Goal: Use online tool/utility: Utilize a website feature to perform a specific function

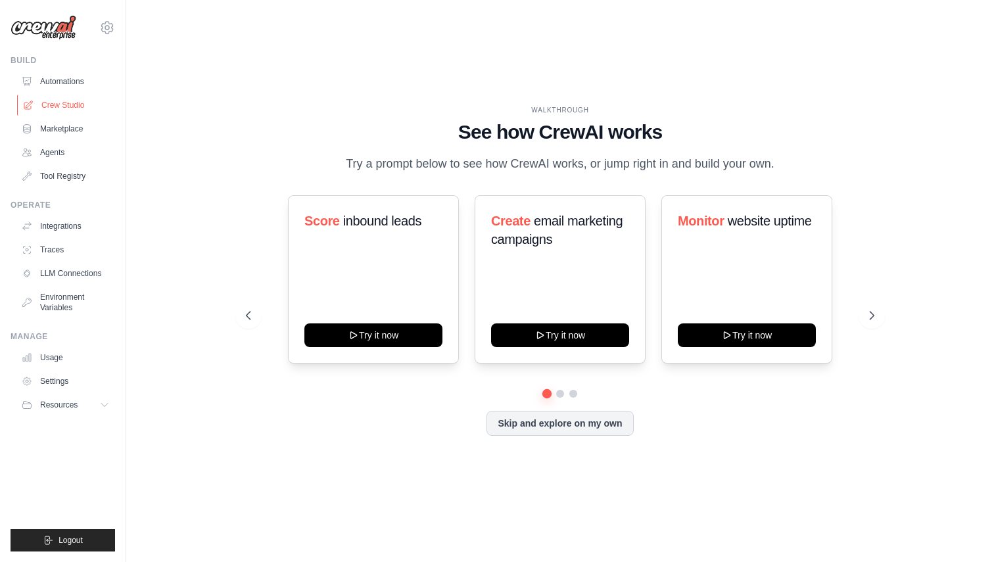
click at [64, 106] on link "Crew Studio" at bounding box center [66, 105] width 99 height 21
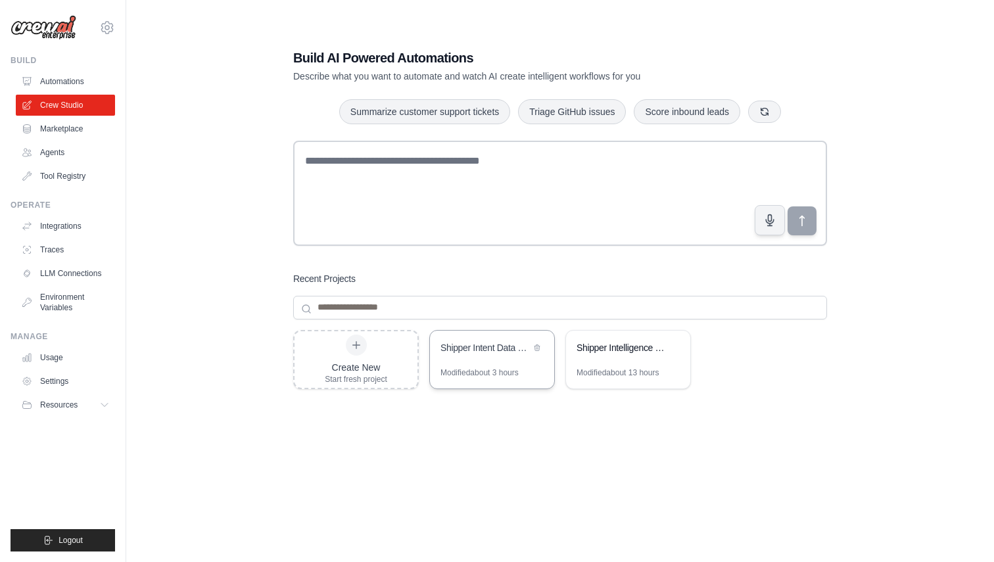
click at [466, 359] on div "Shipper Intent Data Scoring" at bounding box center [492, 349] width 124 height 37
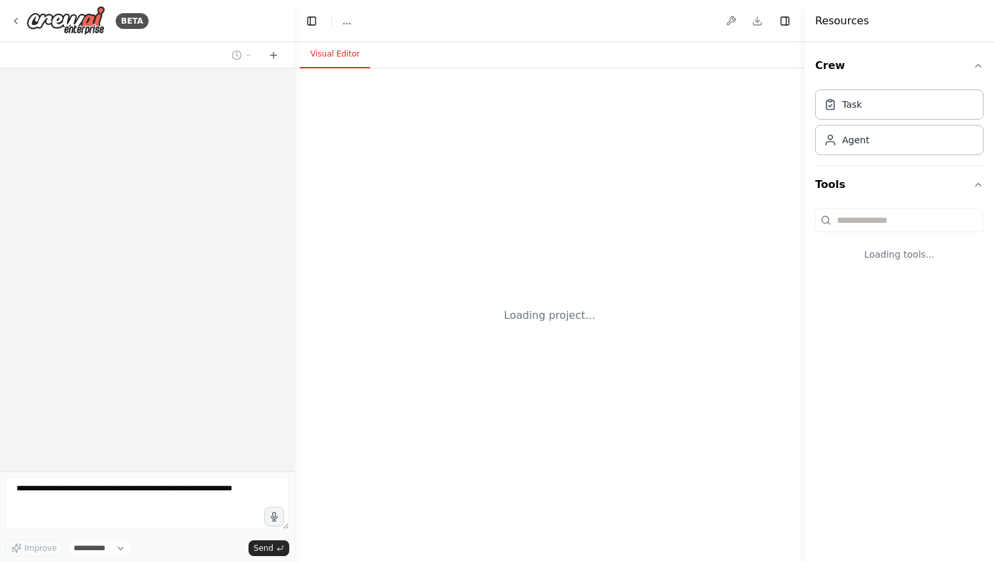
select select "****"
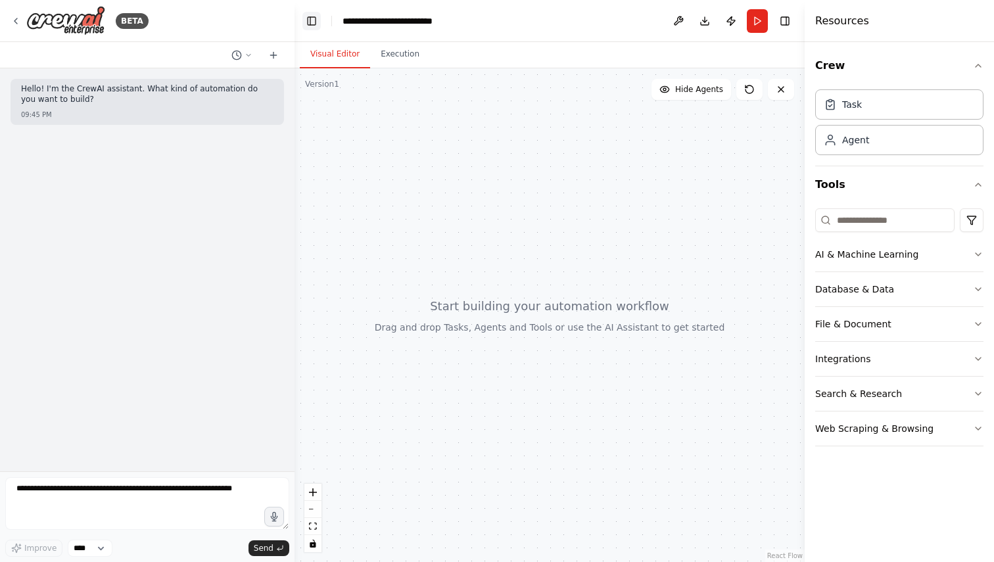
click at [310, 18] on button "Toggle Left Sidebar" at bounding box center [311, 21] width 18 height 18
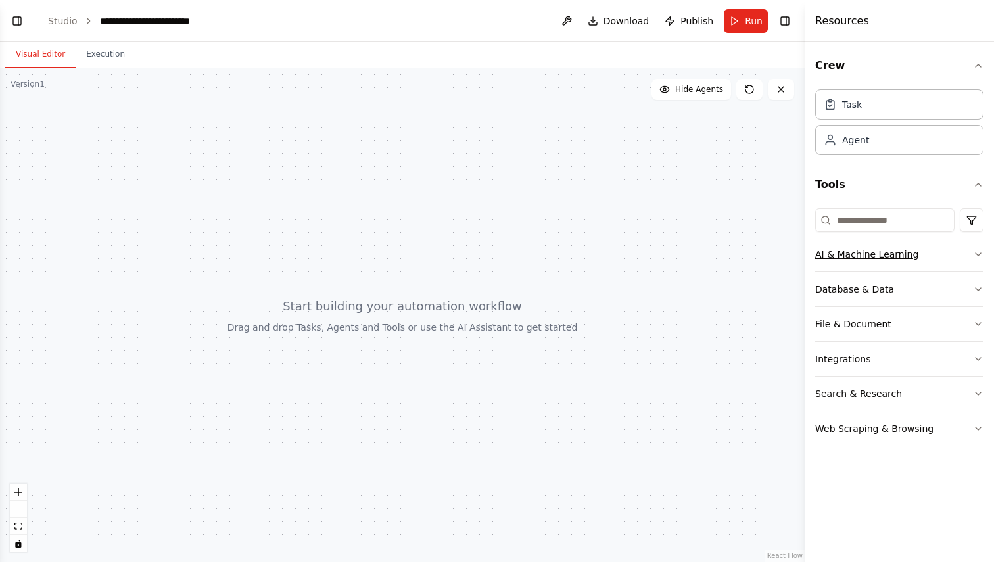
click at [903, 254] on div "AI & Machine Learning" at bounding box center [866, 254] width 103 height 13
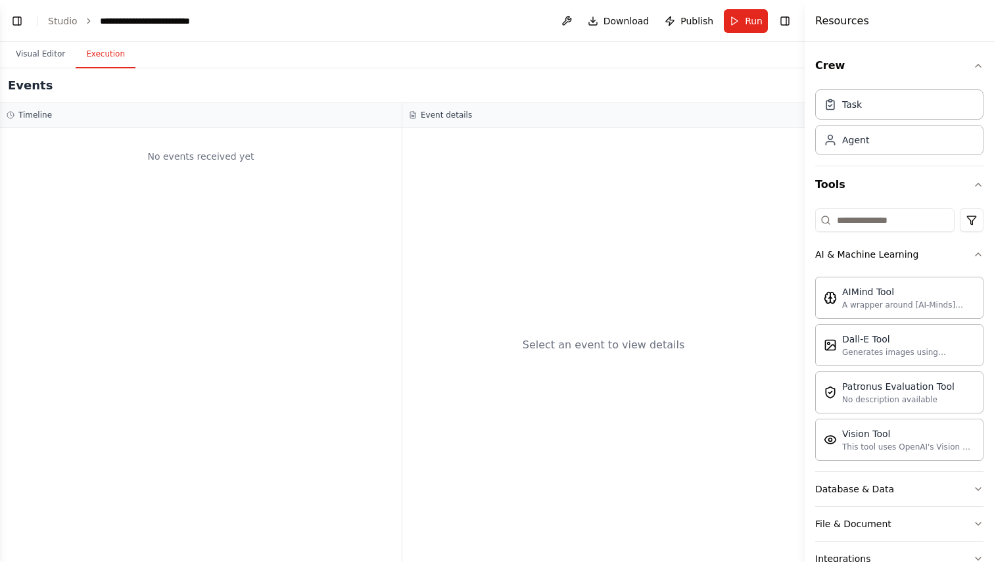
click at [118, 51] on button "Execution" at bounding box center [106, 55] width 60 height 28
click at [26, 58] on button "Visual Editor" at bounding box center [40, 55] width 70 height 28
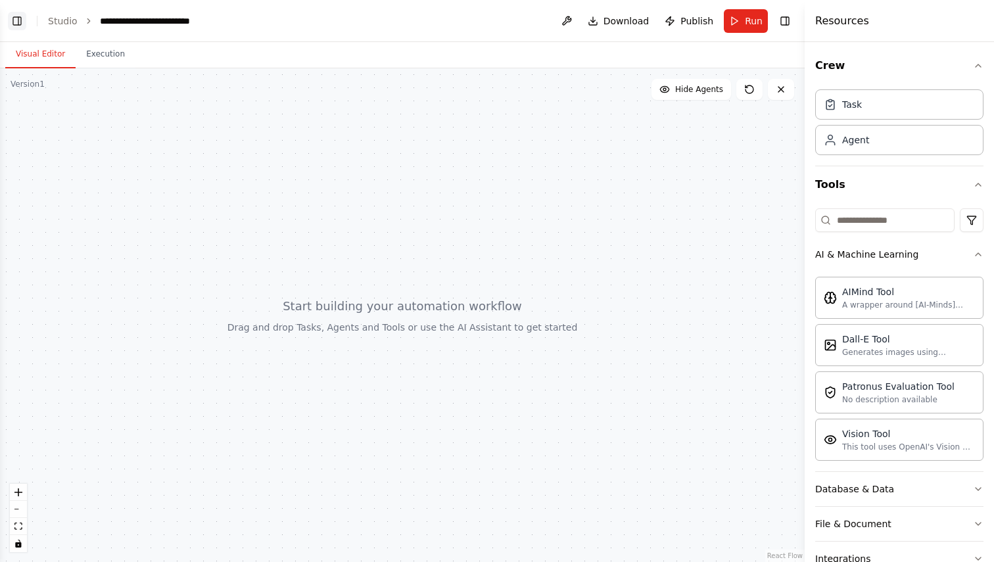
click at [19, 16] on button "Toggle Left Sidebar" at bounding box center [17, 21] width 18 height 18
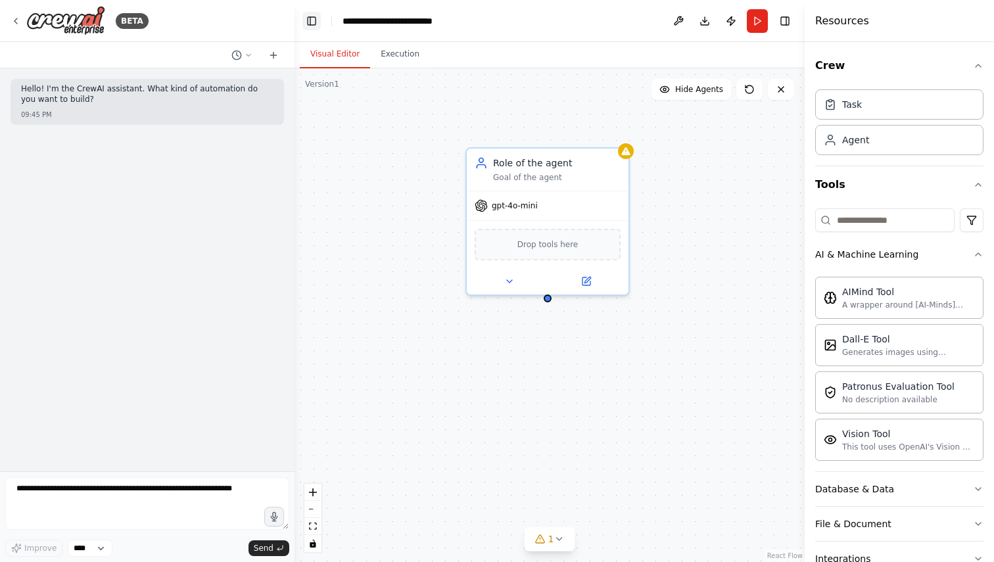
click at [312, 18] on button "Toggle Left Sidebar" at bounding box center [311, 21] width 18 height 18
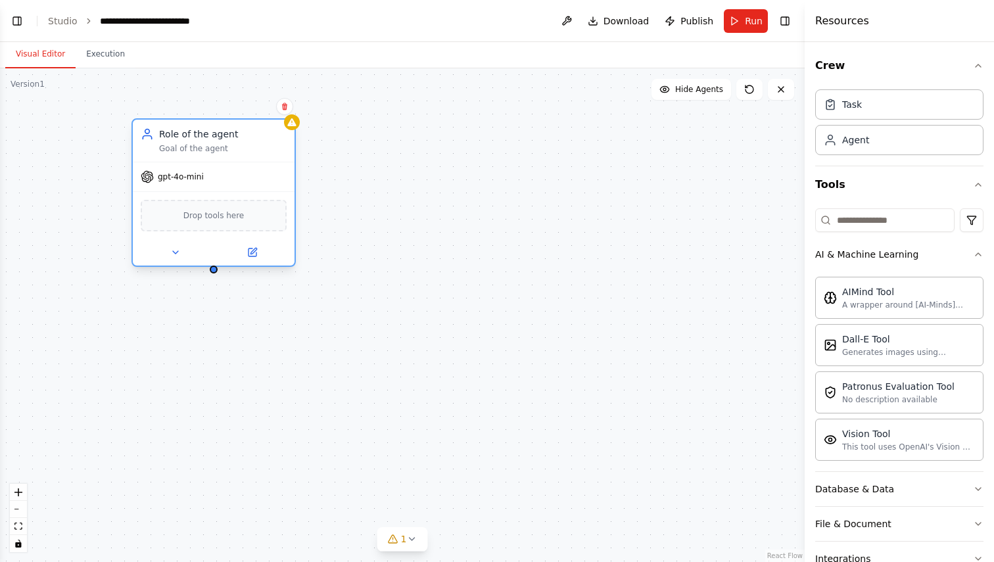
drag, startPoint x: 293, startPoint y: 171, endPoint x: 246, endPoint y: 147, distance: 52.3
click at [246, 147] on div "Goal of the agent" at bounding box center [223, 148] width 128 height 11
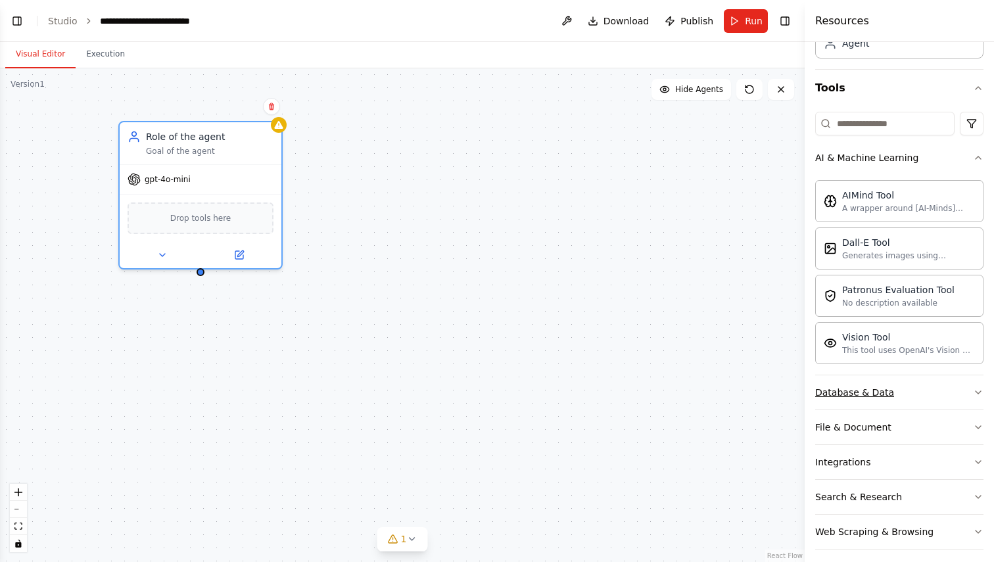
click at [869, 387] on div "Database & Data" at bounding box center [854, 392] width 79 height 13
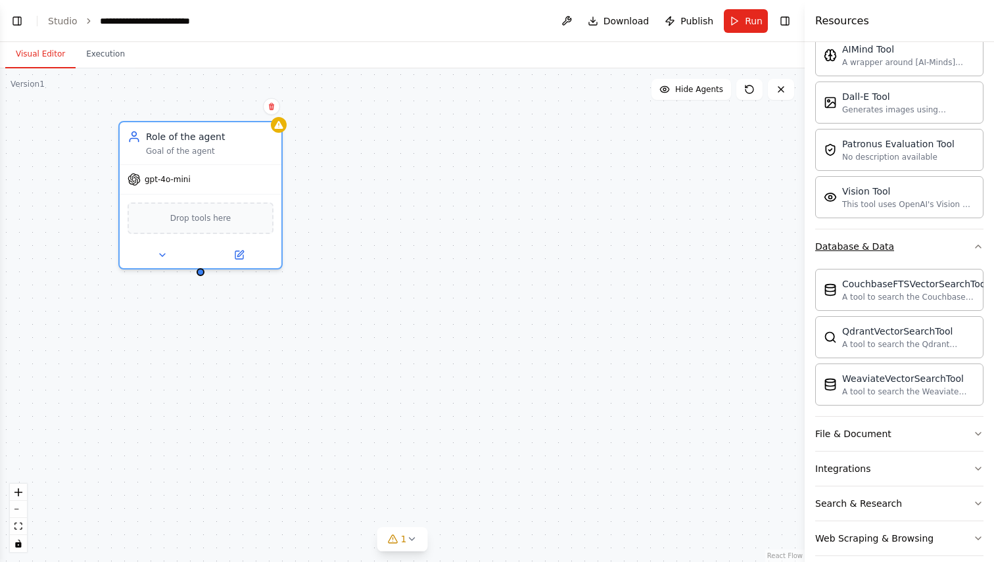
scroll to position [253, 0]
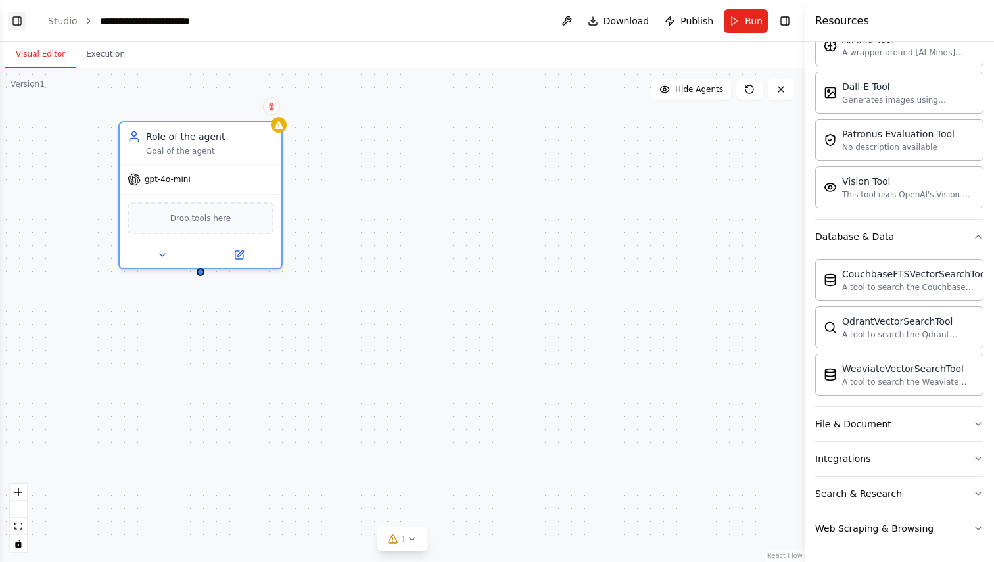
click at [20, 18] on button "Toggle Left Sidebar" at bounding box center [17, 21] width 18 height 18
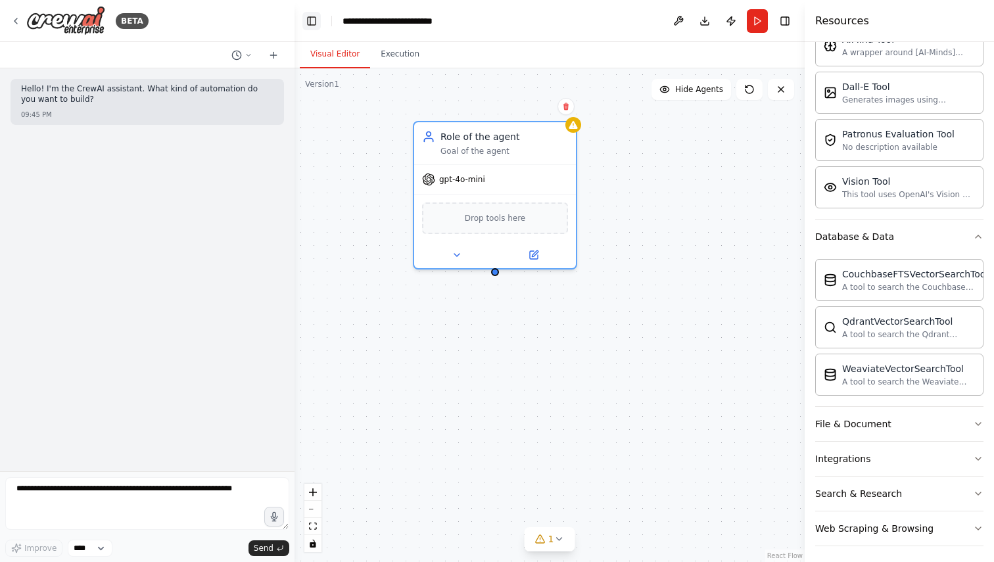
click at [306, 20] on button "Toggle Left Sidebar" at bounding box center [311, 21] width 18 height 18
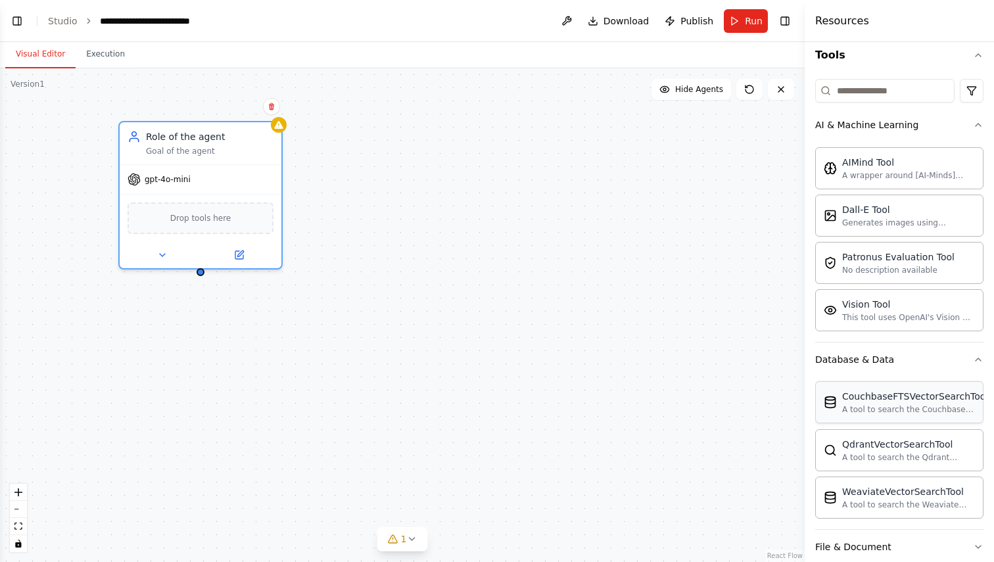
scroll to position [0, 0]
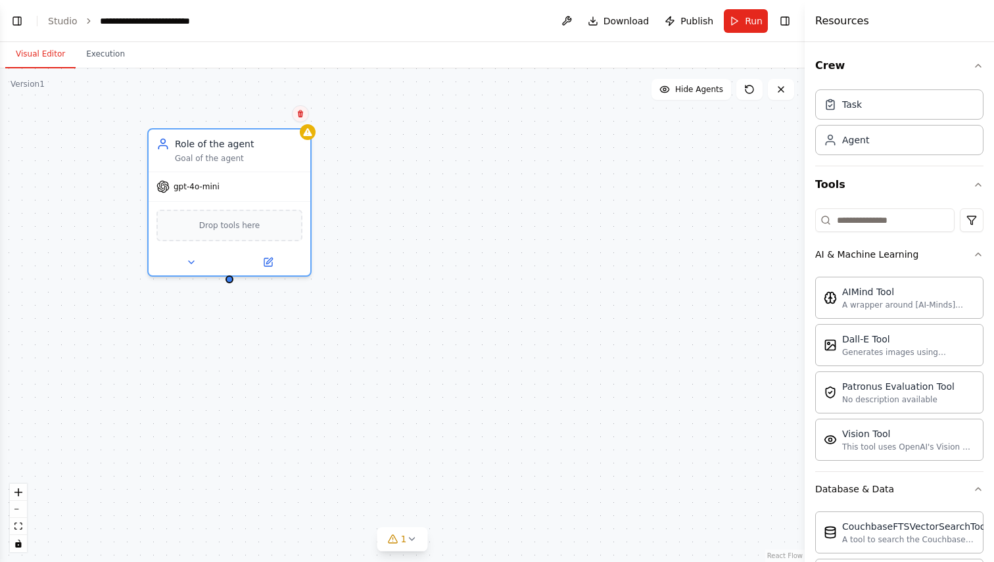
drag, startPoint x: 272, startPoint y: 107, endPoint x: 300, endPoint y: 113, distance: 28.4
click at [300, 113] on icon at bounding box center [301, 114] width 8 height 8
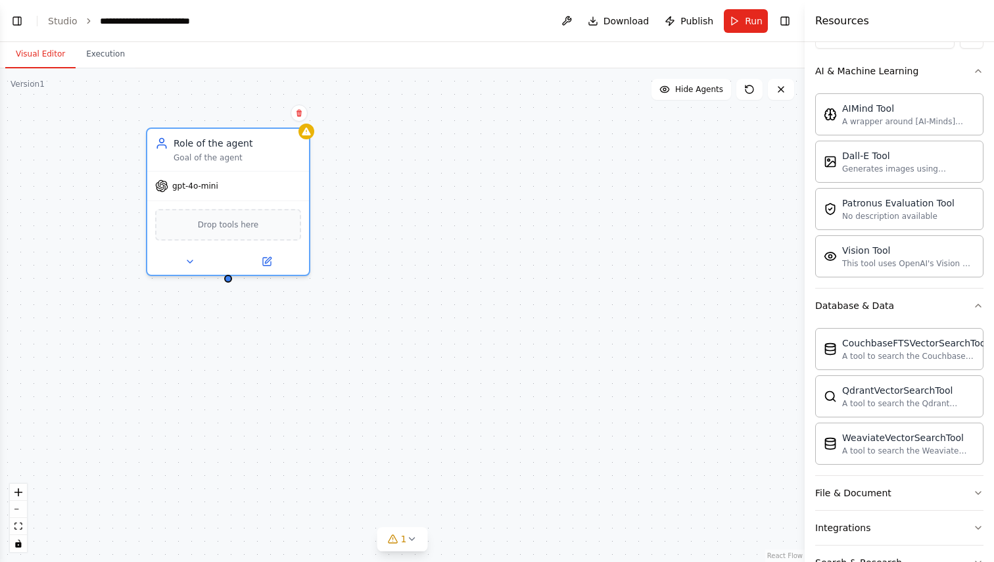
scroll to position [258, 0]
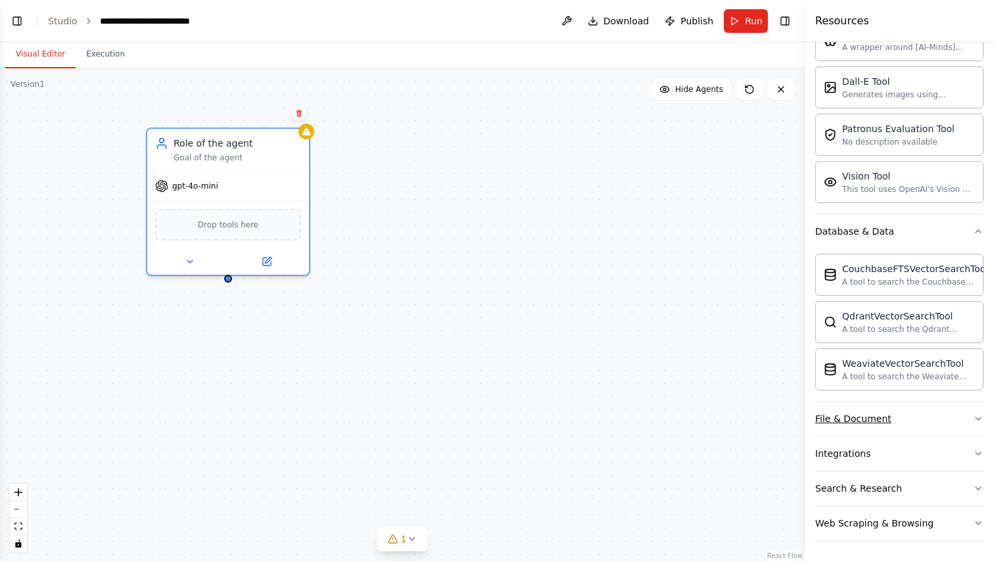
click at [867, 422] on div "File & Document" at bounding box center [853, 418] width 76 height 13
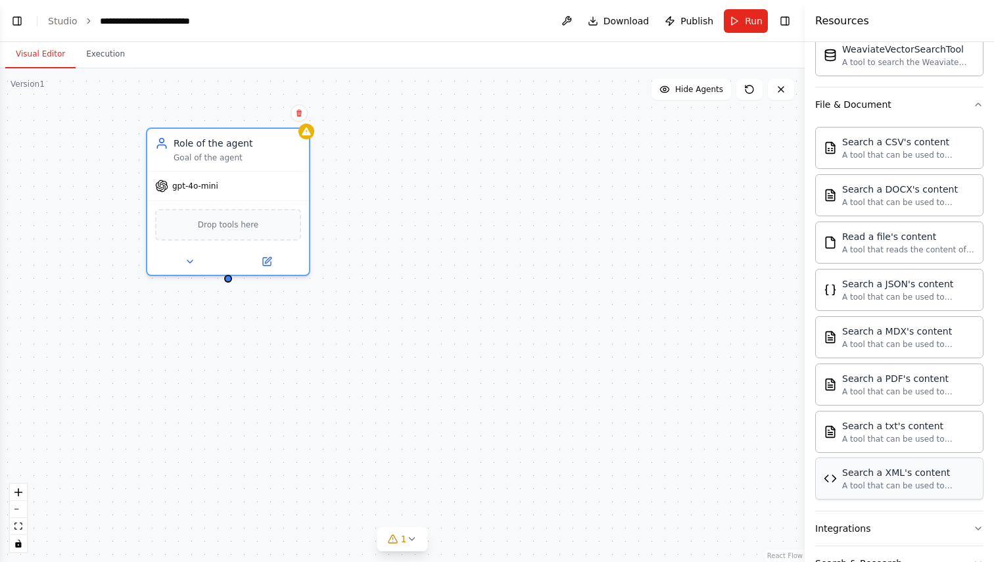
scroll to position [579, 0]
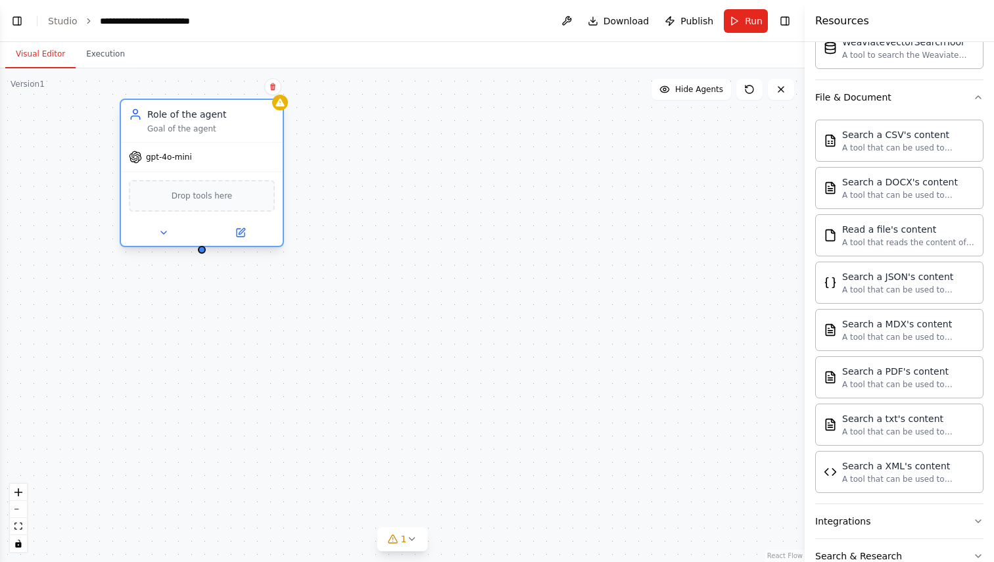
drag, startPoint x: 245, startPoint y: 160, endPoint x: 217, endPoint y: 128, distance: 42.9
click at [217, 128] on div "Goal of the agent" at bounding box center [211, 129] width 128 height 11
click at [218, 133] on div "Goal of the agent" at bounding box center [211, 129] width 128 height 11
click at [195, 128] on div "Goal of the agent" at bounding box center [211, 129] width 128 height 11
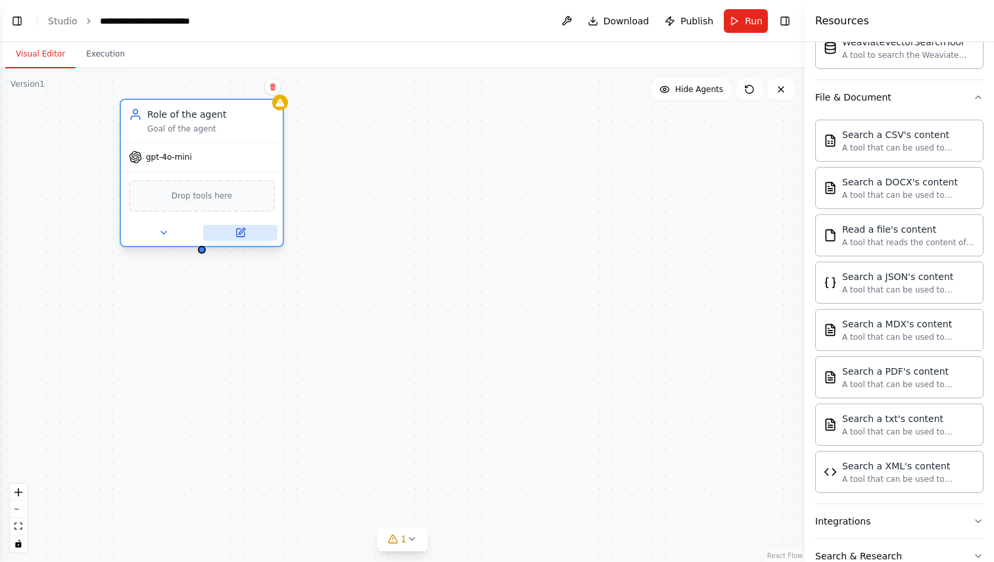
click at [239, 231] on icon at bounding box center [241, 233] width 8 height 8
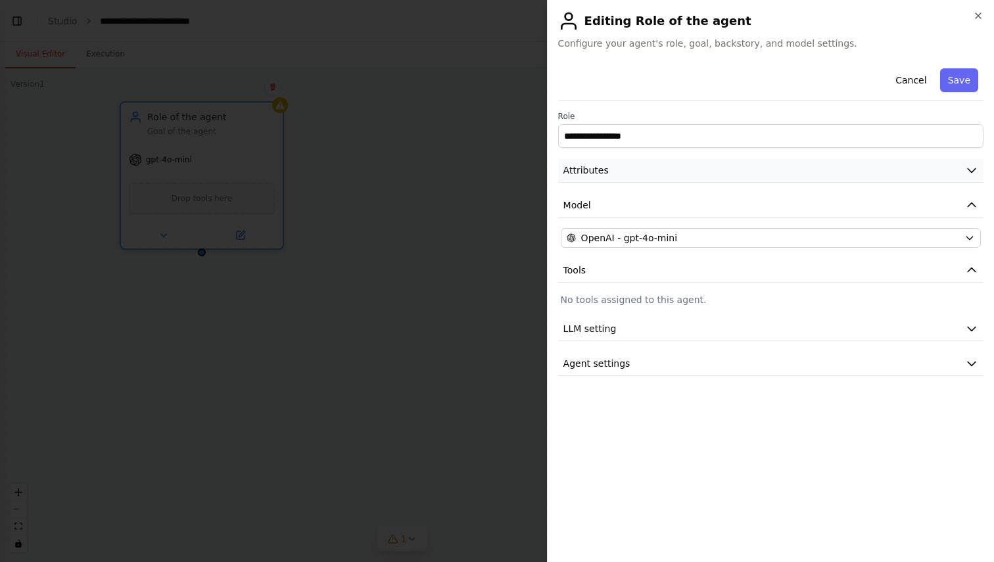
click at [648, 172] on button "Attributes" at bounding box center [770, 170] width 425 height 24
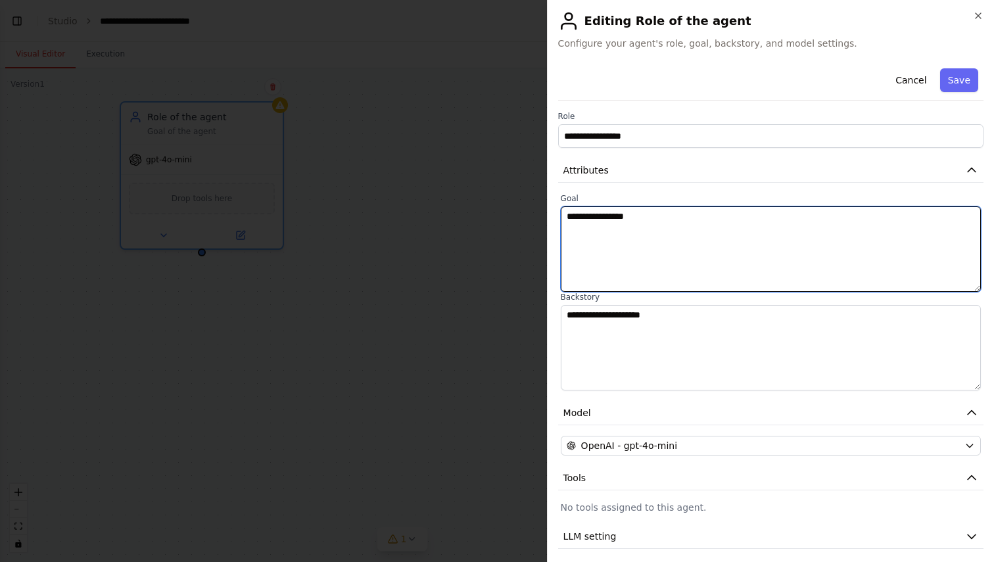
click at [661, 226] on textarea "**********" at bounding box center [771, 248] width 420 height 85
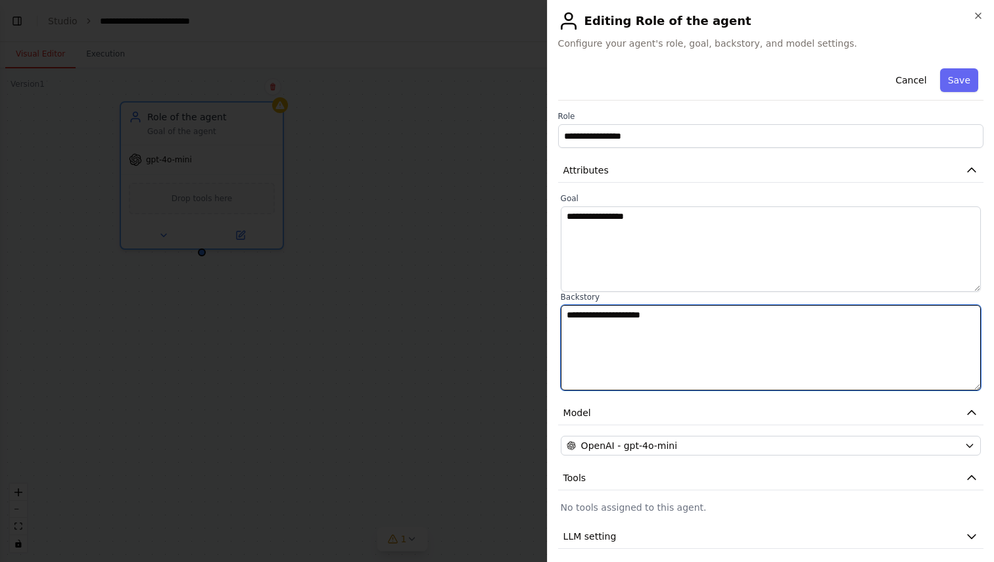
click at [692, 329] on textarea "**********" at bounding box center [771, 347] width 420 height 85
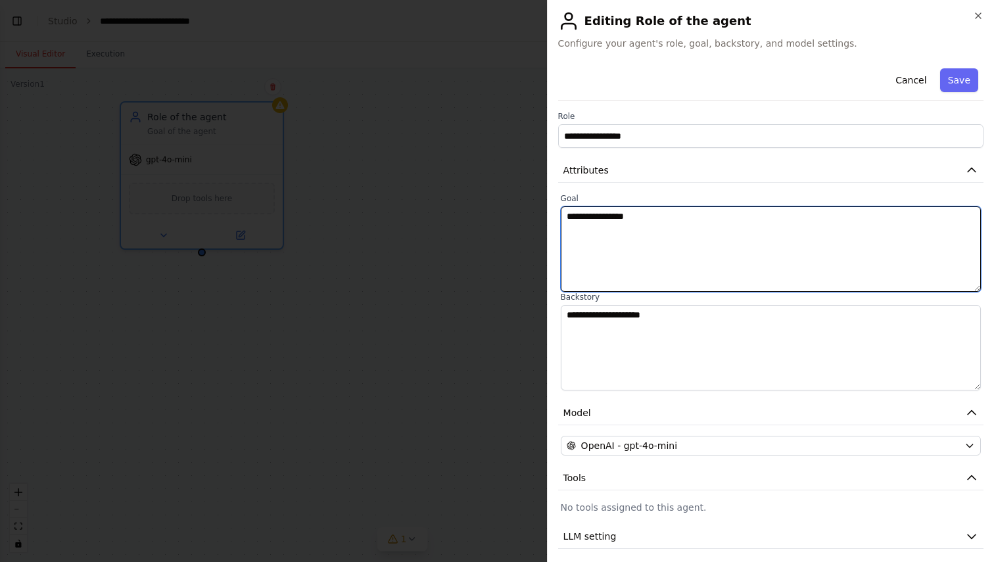
click at [631, 211] on textarea "**********" at bounding box center [771, 248] width 420 height 85
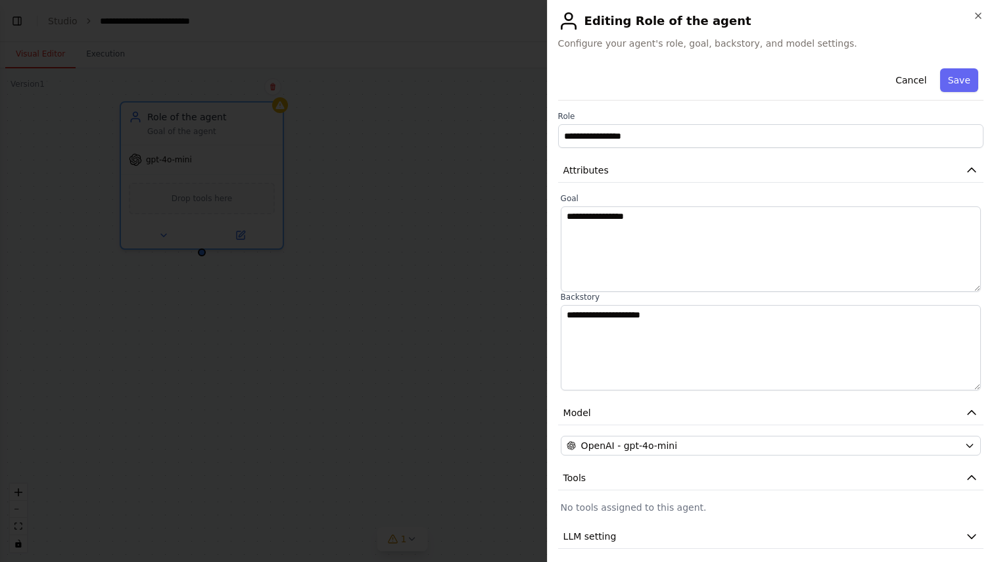
click at [742, 187] on div "**********" at bounding box center [770, 323] width 425 height 521
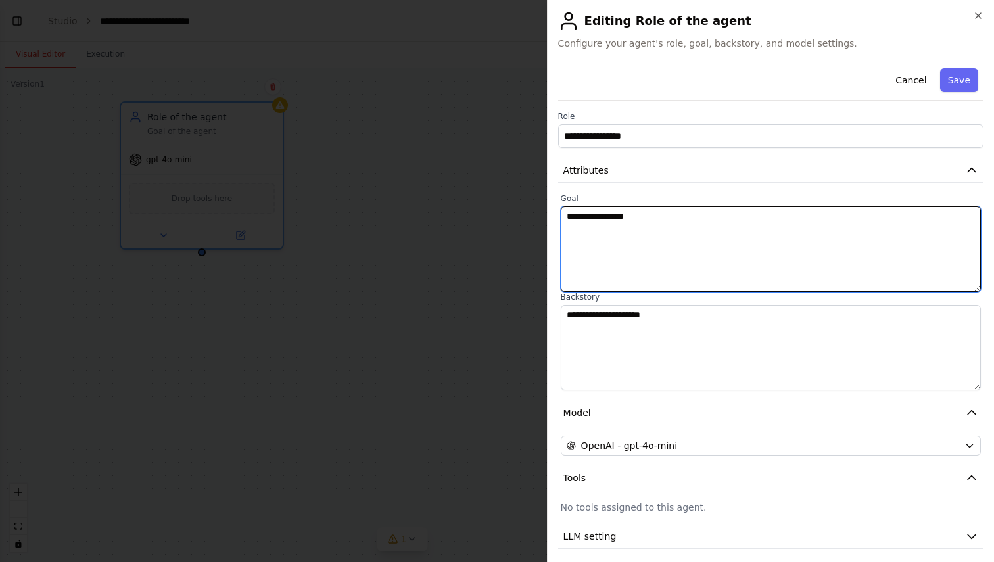
click at [683, 220] on textarea "**********" at bounding box center [771, 248] width 420 height 85
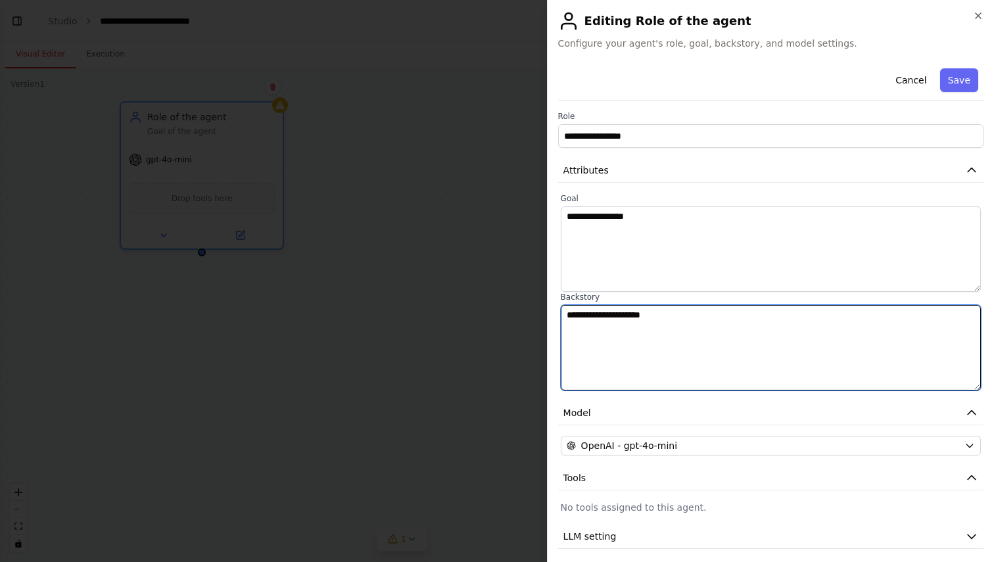
click at [697, 321] on textarea "**********" at bounding box center [771, 347] width 420 height 85
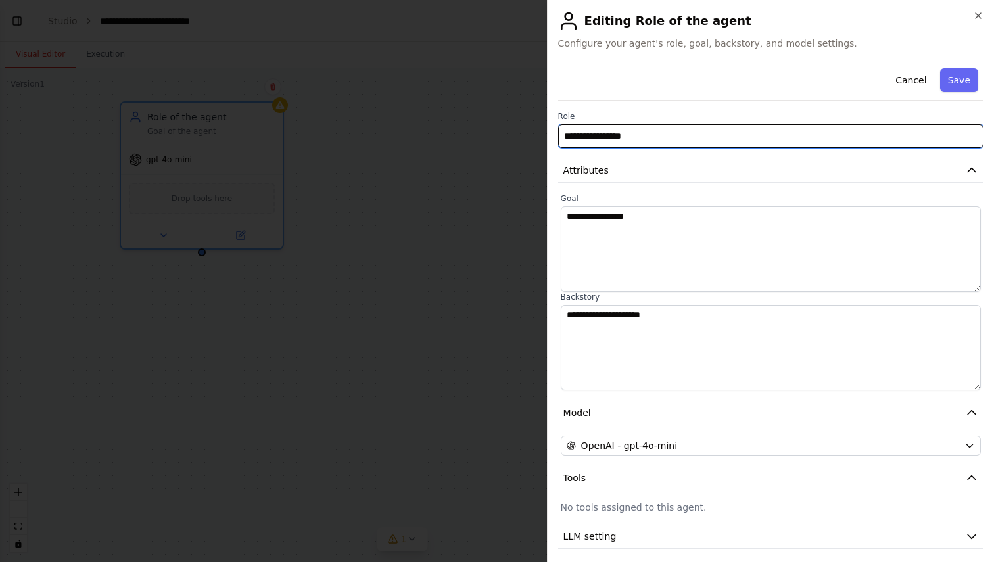
click at [631, 137] on input "**********" at bounding box center [770, 136] width 425 height 24
type input "*"
type input "**********"
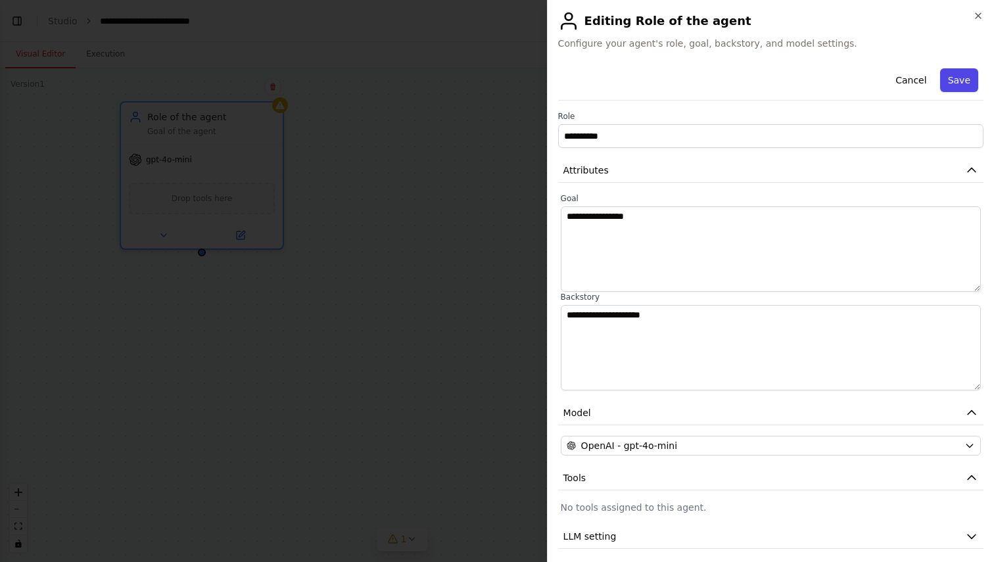
click at [973, 84] on button "Save" at bounding box center [959, 80] width 38 height 24
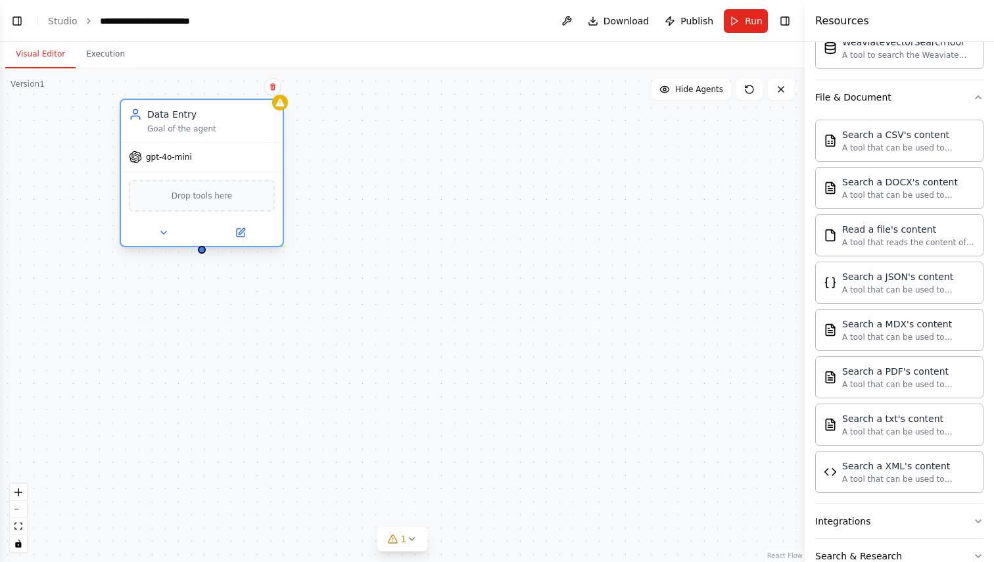
click at [203, 255] on div "Data Entry Goal of the agent gpt-4o-mini Drop tools here" at bounding box center [402, 315] width 805 height 494
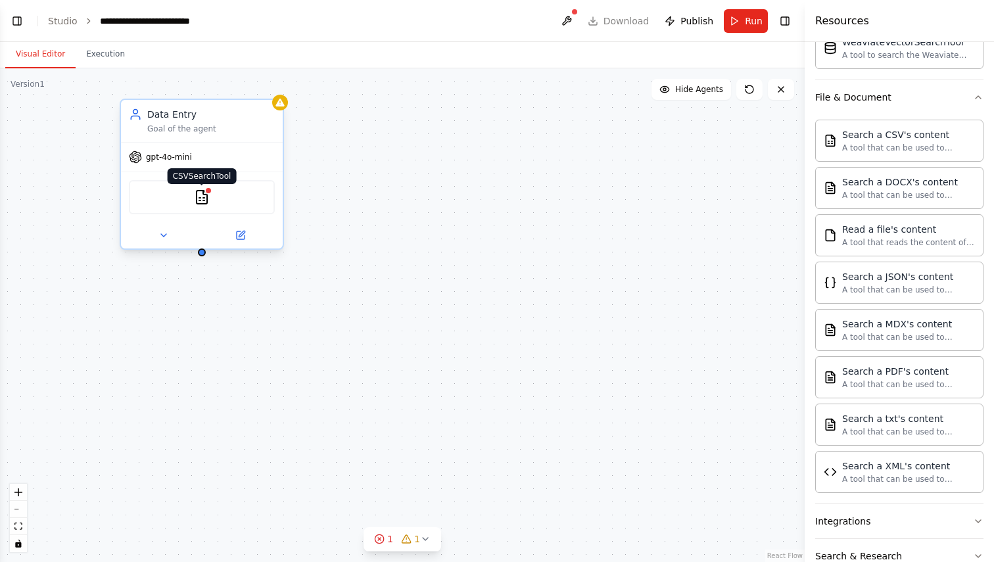
click at [208, 193] on div at bounding box center [209, 191] width 8 height 8
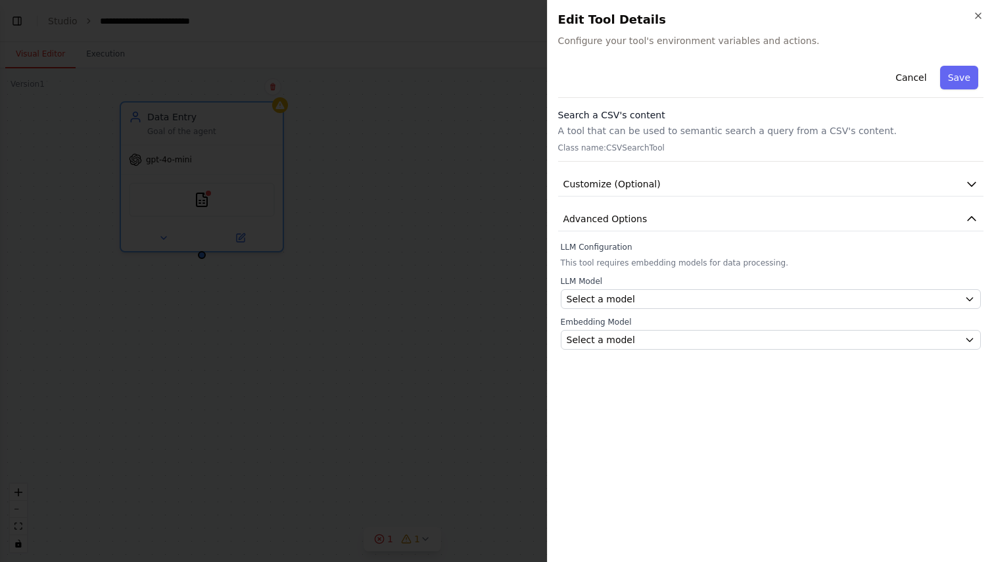
click at [978, 10] on div "Close Edit Tool Details Configure your tool's environment variables and actions…" at bounding box center [770, 281] width 447 height 562
click at [979, 19] on icon "button" at bounding box center [978, 16] width 11 height 11
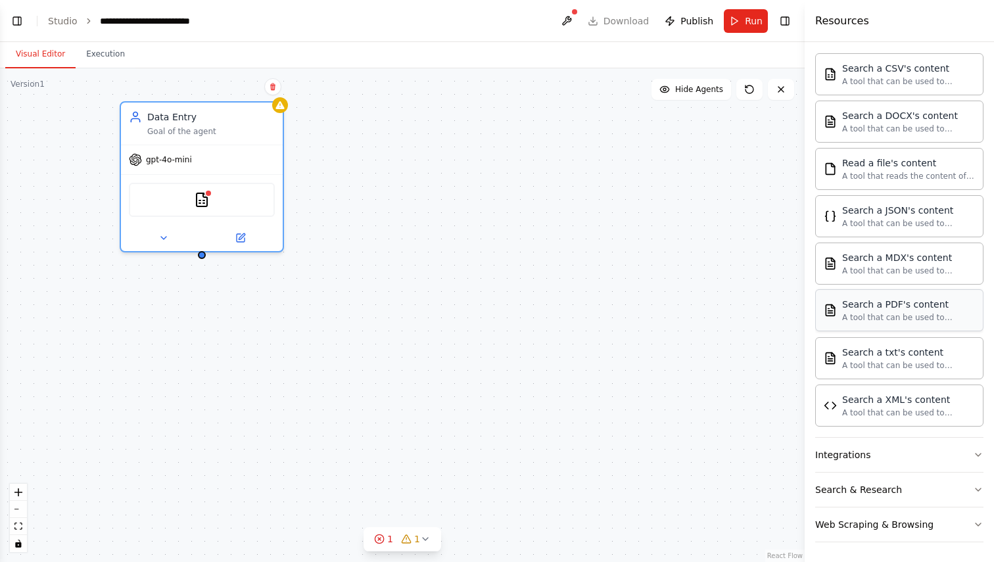
scroll to position [647, 0]
click at [862, 450] on div "Integrations" at bounding box center [842, 453] width 55 height 13
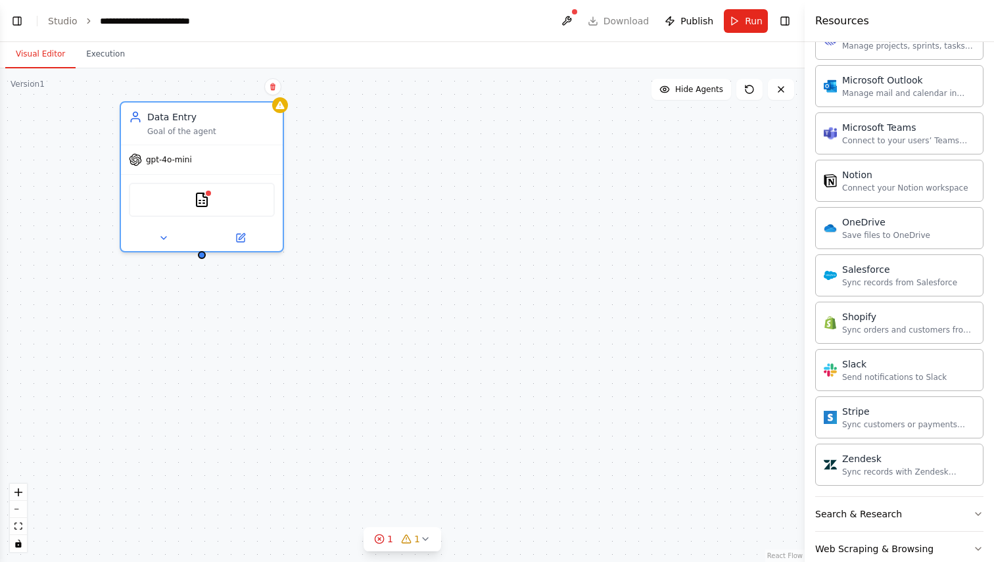
scroll to position [1652, 0]
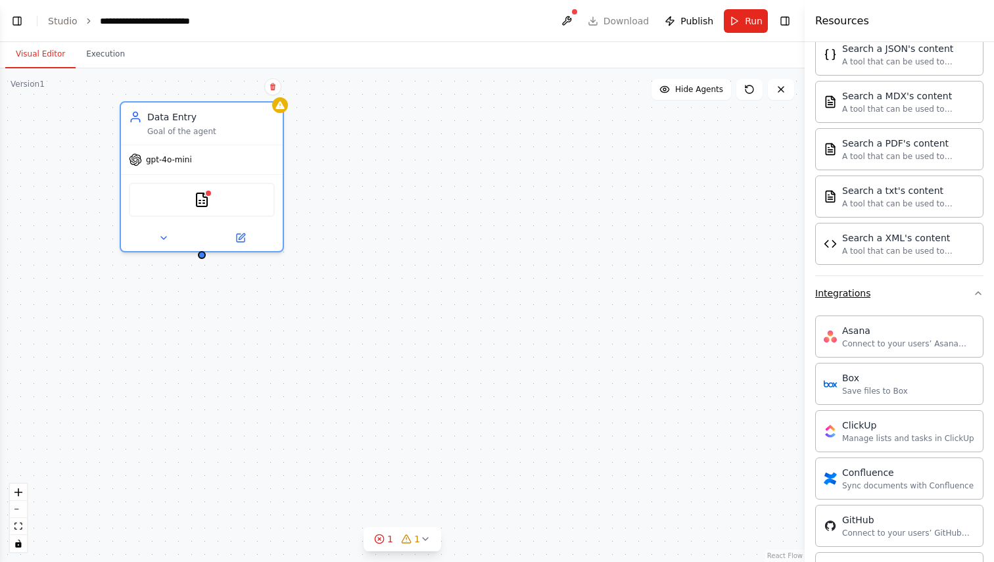
click at [869, 293] on button "Integrations" at bounding box center [899, 293] width 168 height 34
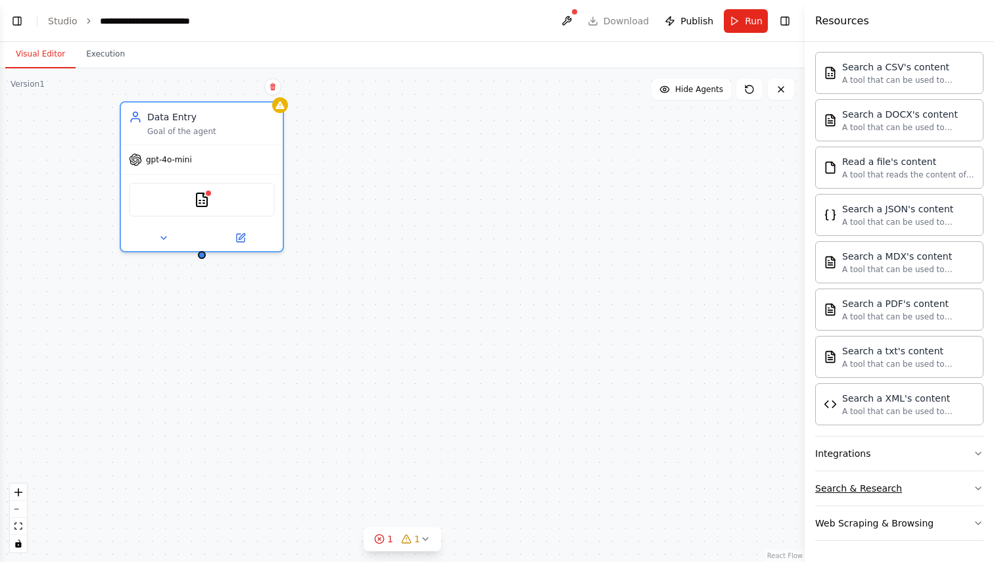
click at [923, 487] on button "Search & Research" at bounding box center [899, 488] width 168 height 34
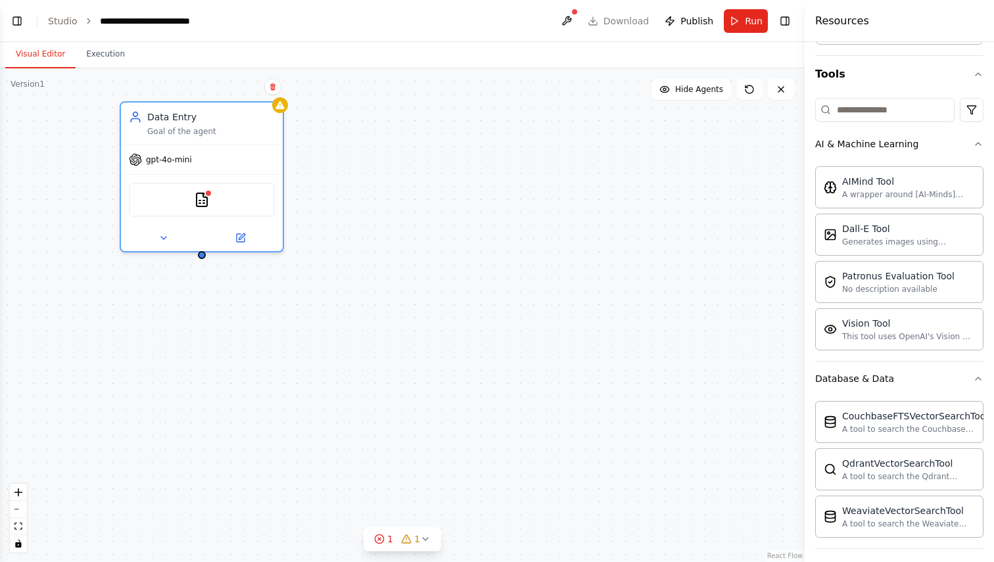
scroll to position [0, 0]
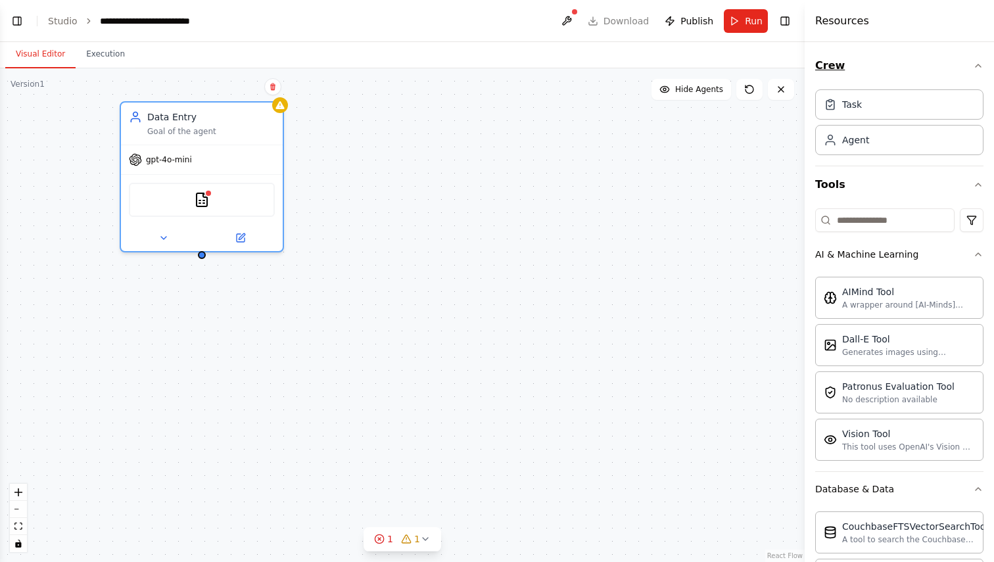
click at [965, 62] on button "Crew" at bounding box center [899, 65] width 168 height 37
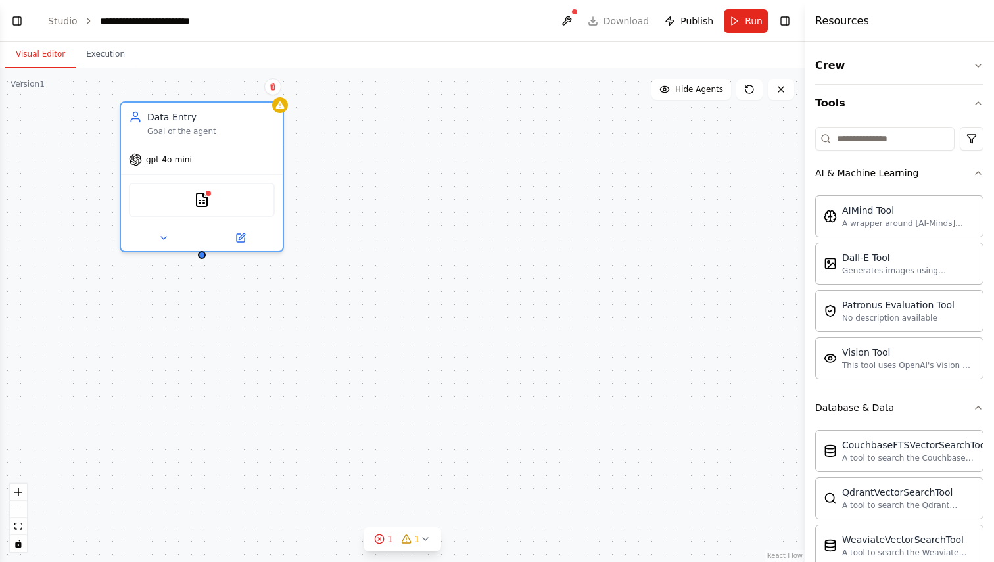
click at [725, 228] on div "Data Entry Goal of the agent gpt-4o-mini CSVSearchTool" at bounding box center [402, 315] width 805 height 494
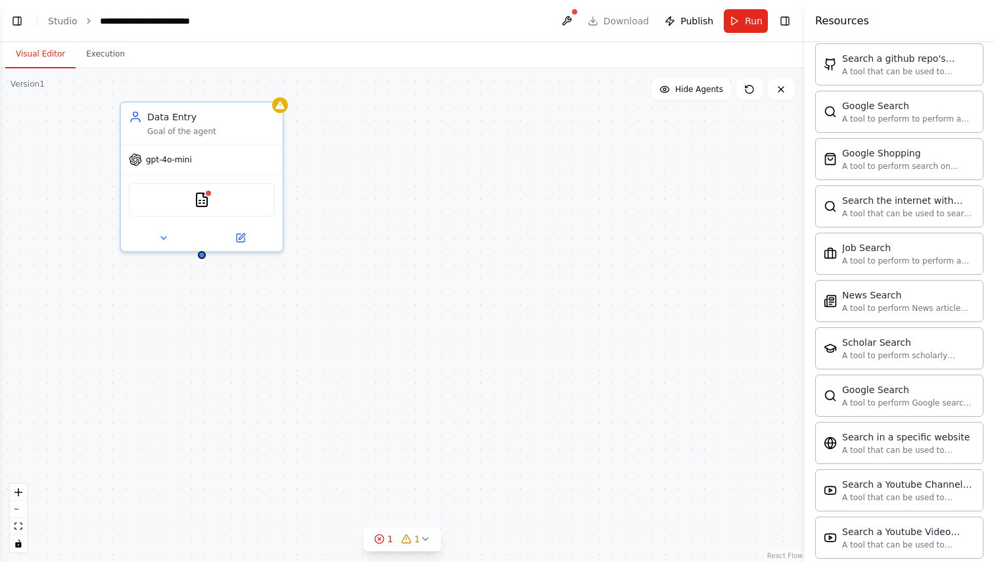
scroll to position [1239, 0]
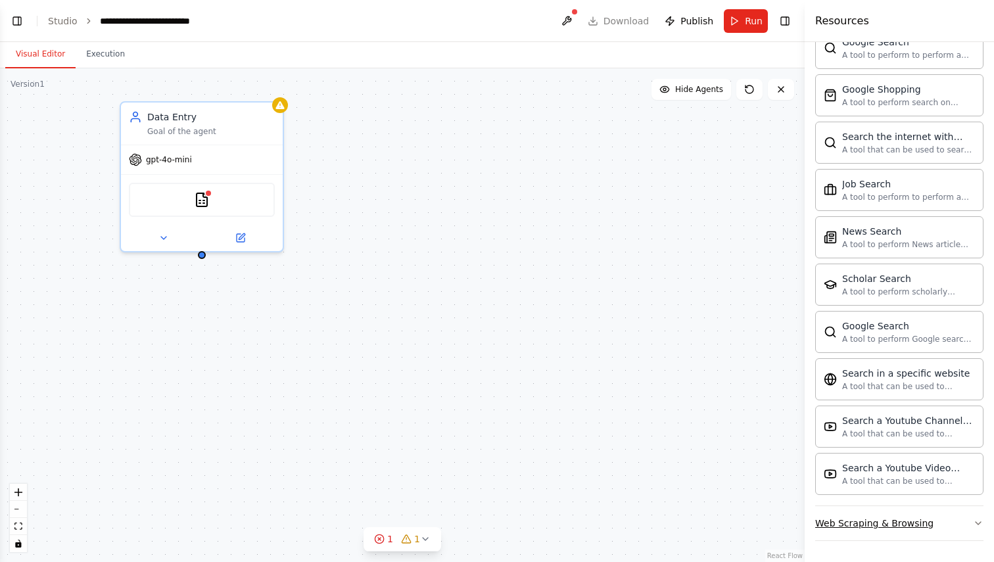
click at [950, 519] on button "Web Scraping & Browsing" at bounding box center [899, 523] width 168 height 34
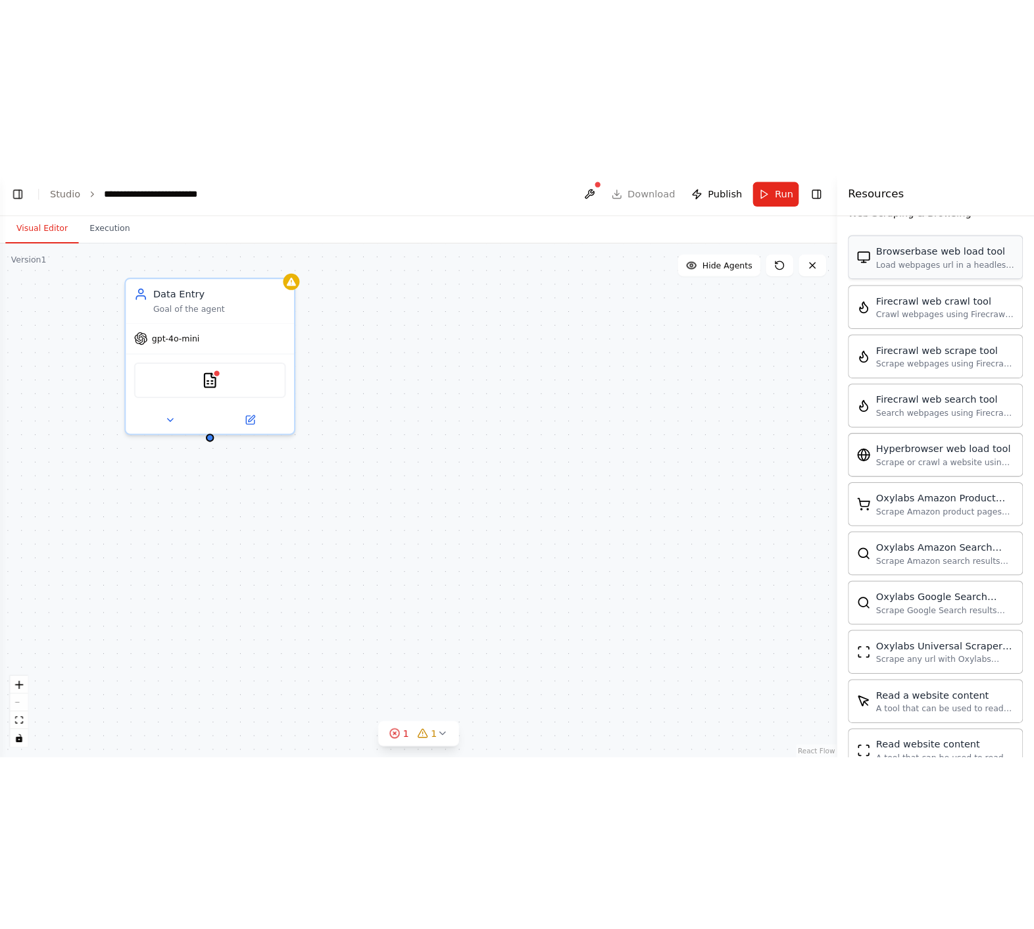
scroll to position [1593, 0]
